Goal: Information Seeking & Learning: Learn about a topic

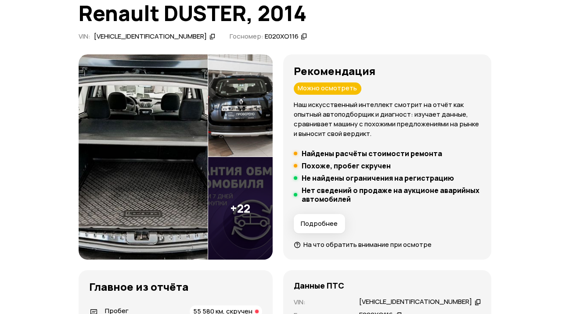
scroll to position [88, 0]
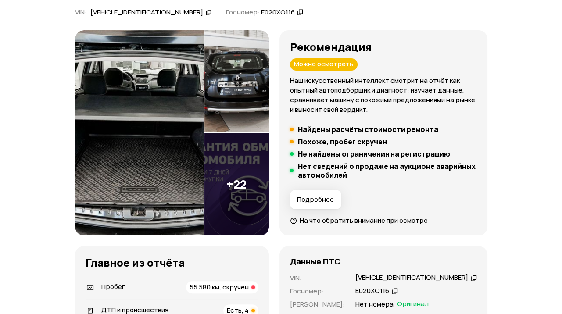
click at [325, 199] on span "Подробнее" at bounding box center [315, 199] width 37 height 9
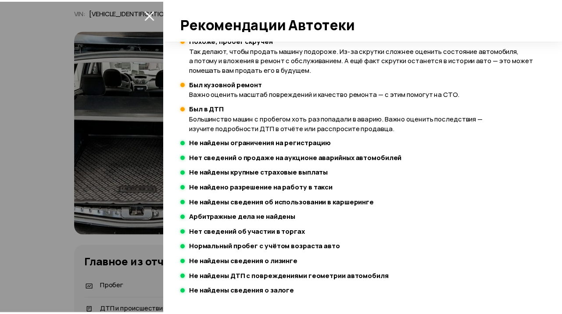
scroll to position [263, 0]
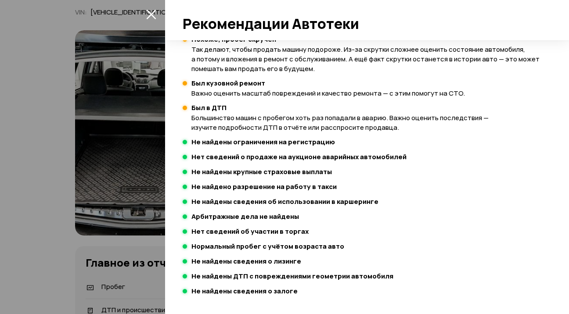
click at [34, 191] on div at bounding box center [284, 157] width 569 height 314
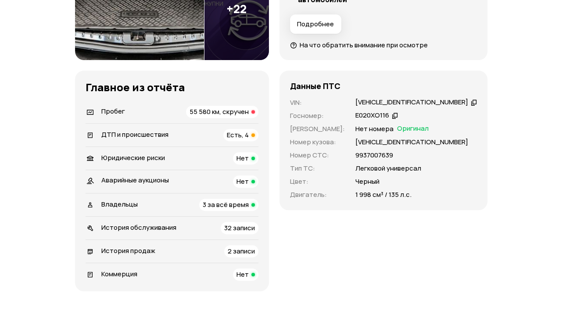
click at [241, 135] on span "Есть, 4" at bounding box center [238, 134] width 22 height 9
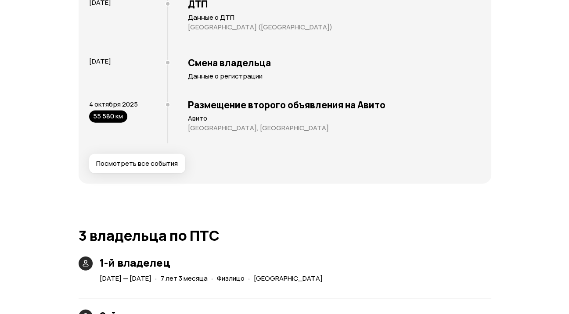
scroll to position [1869, 0]
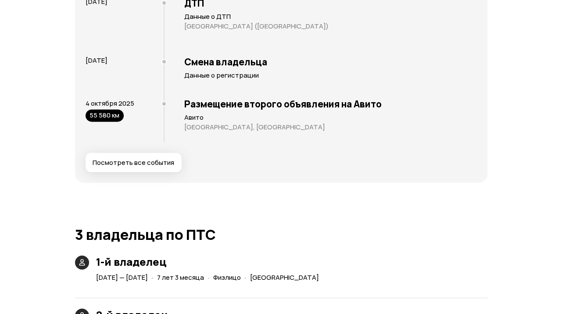
click at [131, 163] on span "Посмотреть все события" at bounding box center [134, 162] width 82 height 9
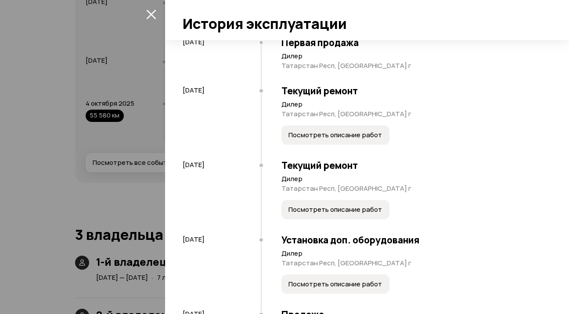
scroll to position [88, 0]
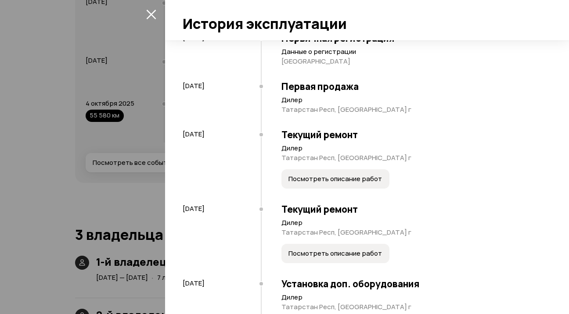
click at [343, 183] on span "Посмотреть описание работ" at bounding box center [334, 179] width 93 height 9
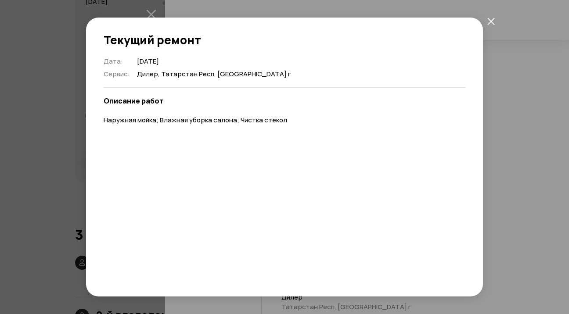
click at [487, 20] on icon "закрыть" at bounding box center [490, 21] width 7 height 7
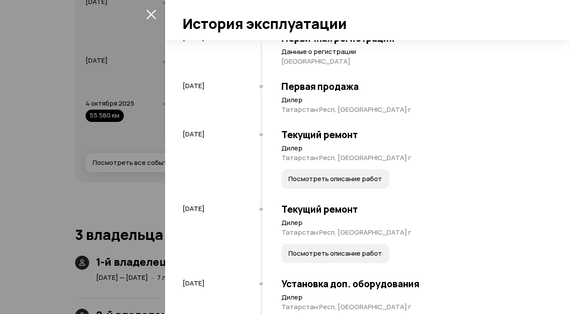
click at [357, 258] on span "Посмотреть описание работ" at bounding box center [334, 253] width 93 height 9
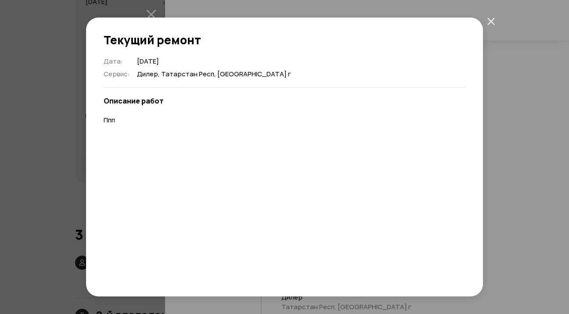
click at [492, 21] on icon "закрыть" at bounding box center [490, 21] width 7 height 7
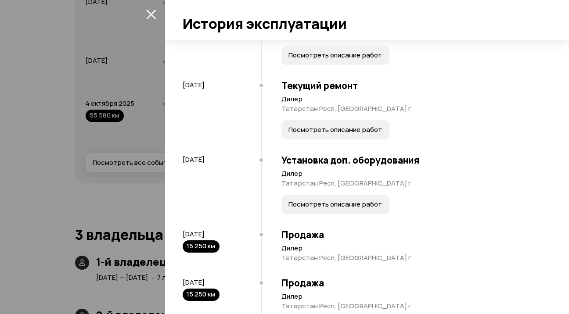
scroll to position [219, 0]
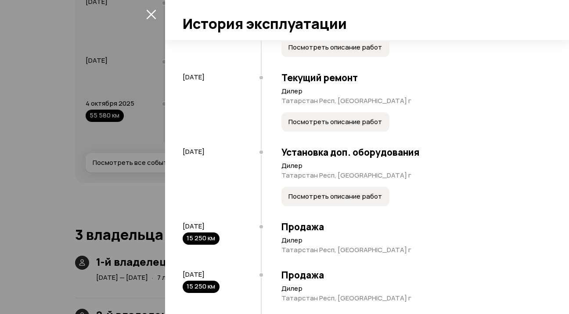
click at [332, 201] on span "Посмотреть описание работ" at bounding box center [334, 196] width 93 height 9
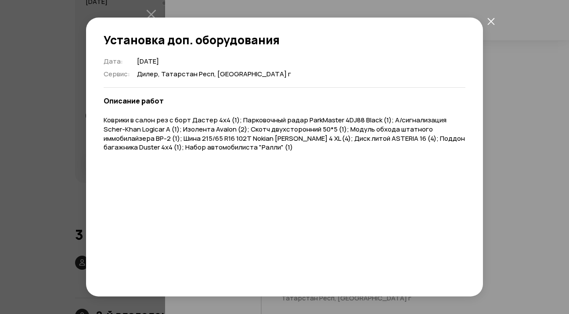
click at [494, 18] on icon "закрыть" at bounding box center [490, 21] width 7 height 7
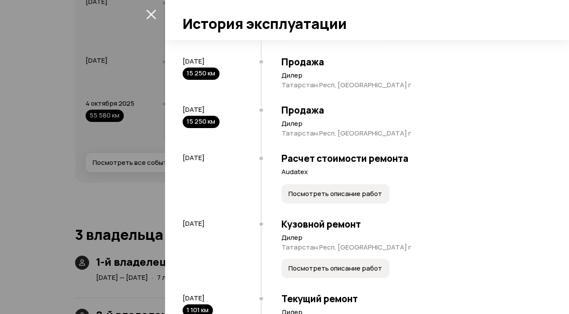
scroll to position [395, 0]
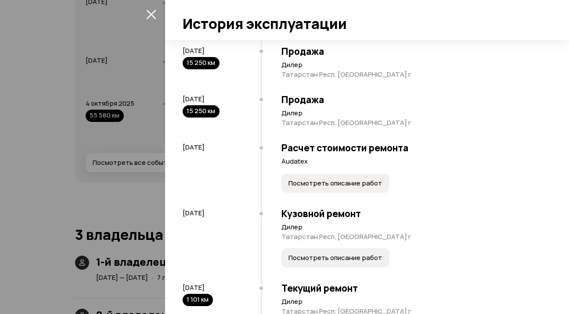
click at [347, 188] on span "Посмотреть описание работ" at bounding box center [334, 183] width 93 height 9
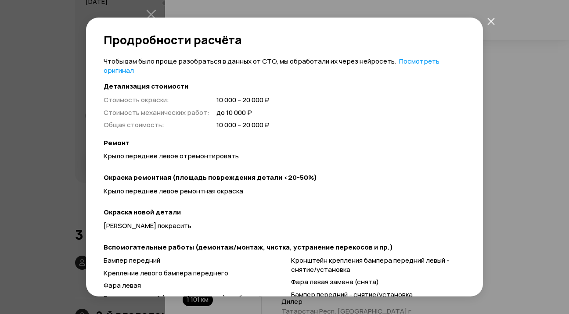
scroll to position [87, 0]
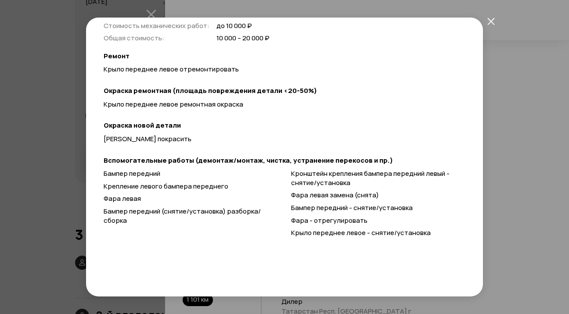
click at [487, 20] on icon "закрыть" at bounding box center [490, 21] width 7 height 7
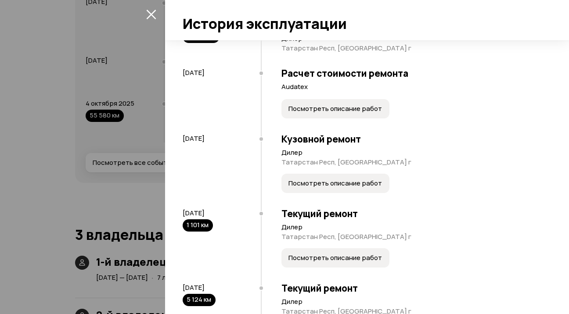
scroll to position [483, 0]
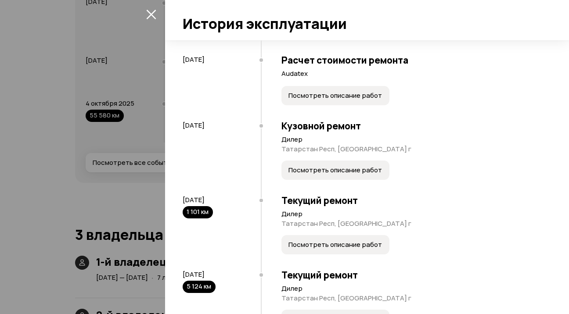
click at [340, 175] on span "Посмотреть описание работ" at bounding box center [334, 170] width 93 height 9
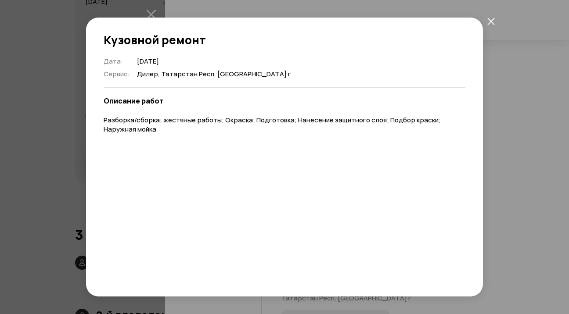
click at [494, 18] on icon "закрыть" at bounding box center [490, 21] width 7 height 7
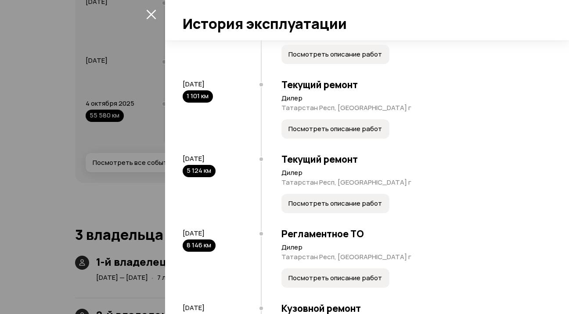
scroll to position [615, 0]
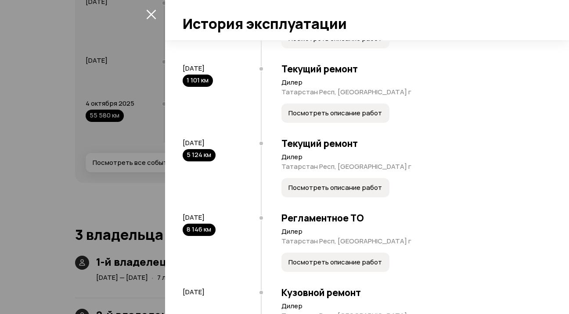
click at [350, 118] on span "Посмотреть описание работ" at bounding box center [334, 113] width 93 height 9
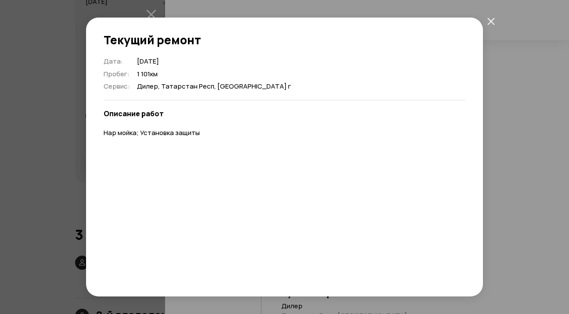
click at [489, 19] on icon "закрыть" at bounding box center [490, 21] width 7 height 7
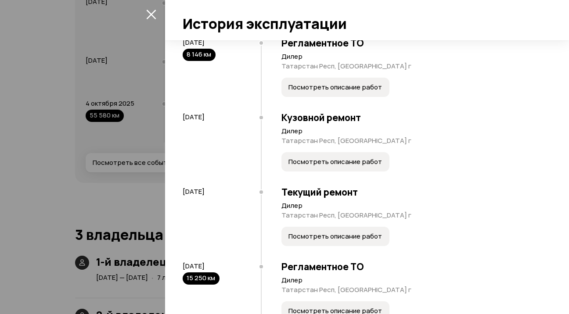
scroll to position [790, 0]
click at [330, 91] on span "Посмотреть описание работ" at bounding box center [334, 87] width 93 height 9
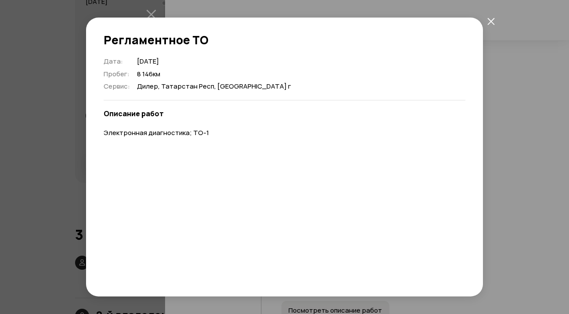
click at [488, 19] on icon "закрыть" at bounding box center [490, 21] width 7 height 7
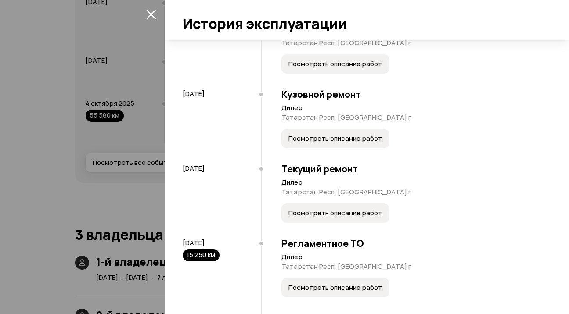
scroll to position [834, 0]
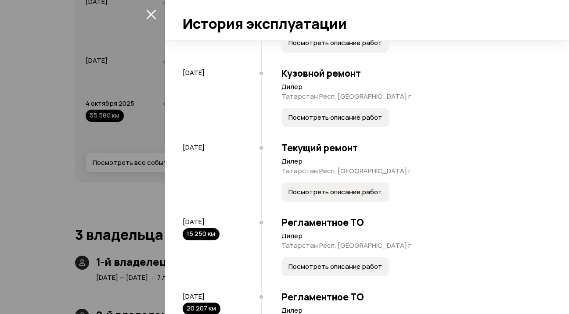
click at [361, 197] on span "Посмотреть описание работ" at bounding box center [334, 192] width 93 height 9
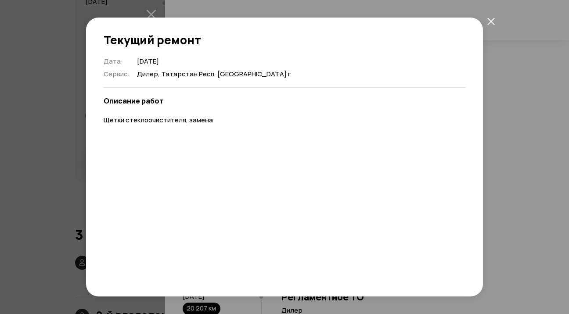
click at [489, 18] on icon "закрыть" at bounding box center [490, 21] width 7 height 7
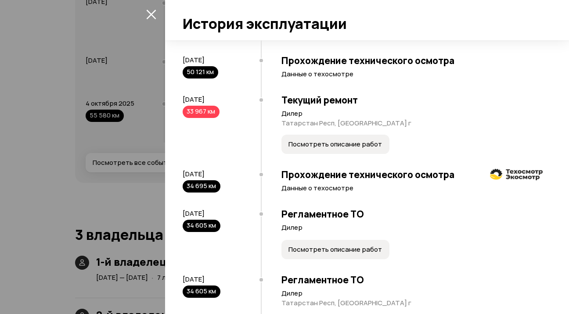
scroll to position [1448, 0]
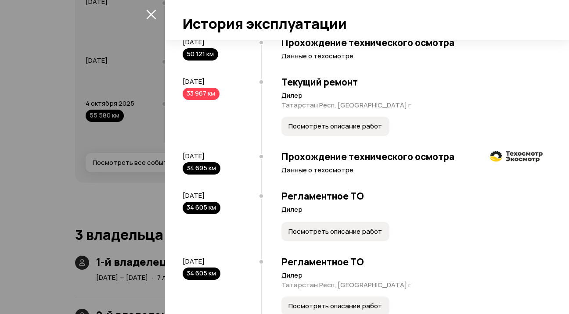
click at [346, 131] on span "Посмотреть описание работ" at bounding box center [334, 126] width 93 height 9
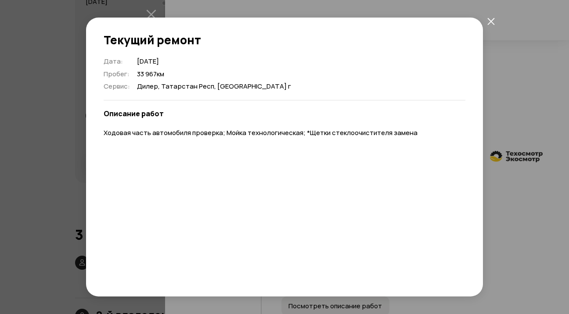
click at [493, 18] on icon "закрыть" at bounding box center [490, 21] width 7 height 7
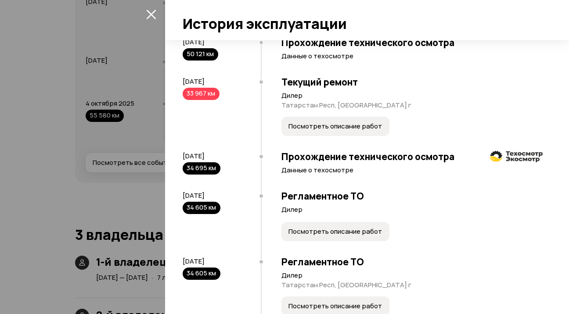
click at [202, 100] on div "33 967 км" at bounding box center [201, 94] width 37 height 12
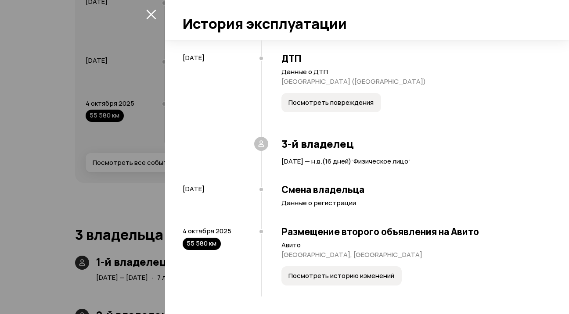
scroll to position [1999, 0]
click at [370, 274] on span "Посмотреть историю изменений" at bounding box center [341, 276] width 106 height 9
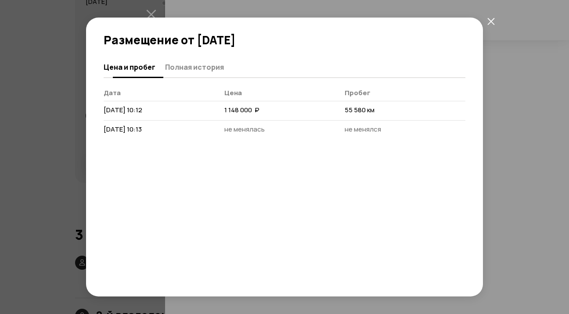
click at [179, 64] on span "Полная история" at bounding box center [194, 67] width 59 height 9
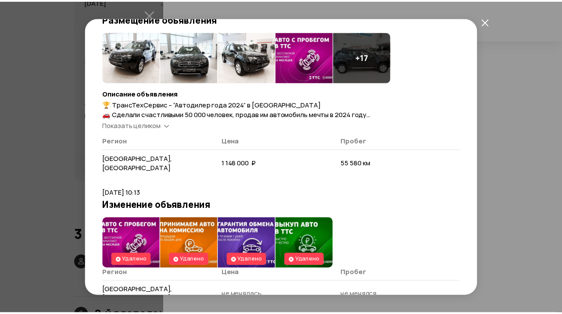
scroll to position [0, 0]
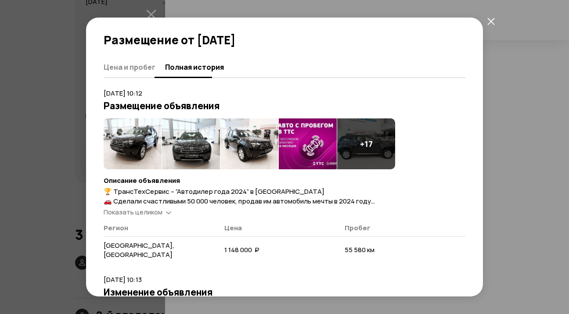
click at [141, 65] on span "Цена и пробег" at bounding box center [130, 67] width 52 height 9
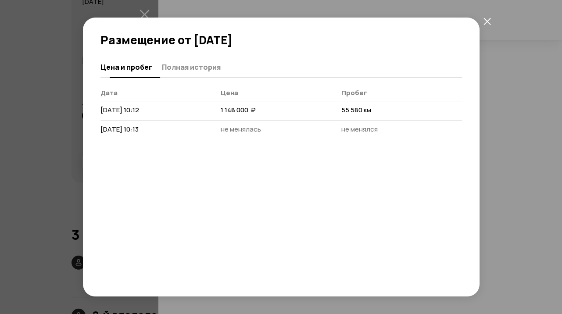
click at [174, 66] on span "Полная история" at bounding box center [191, 67] width 59 height 9
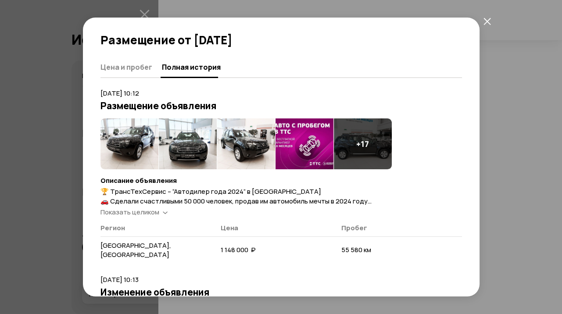
click at [119, 135] on img at bounding box center [130, 144] width 58 height 51
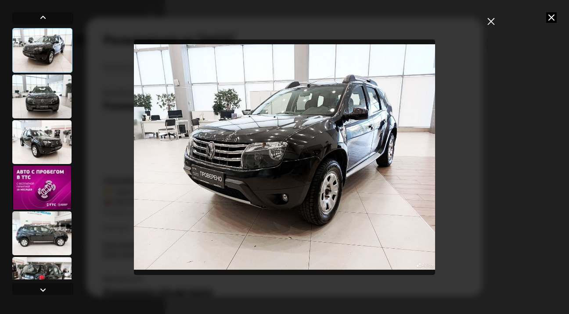
click at [551, 18] on icon at bounding box center [551, 17] width 11 height 11
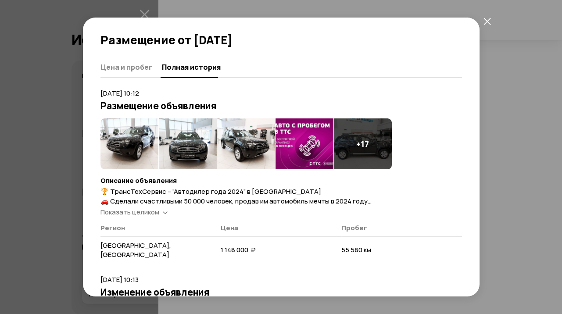
click at [487, 20] on icon "закрыть" at bounding box center [487, 21] width 7 height 7
